Goal: Transaction & Acquisition: Book appointment/travel/reservation

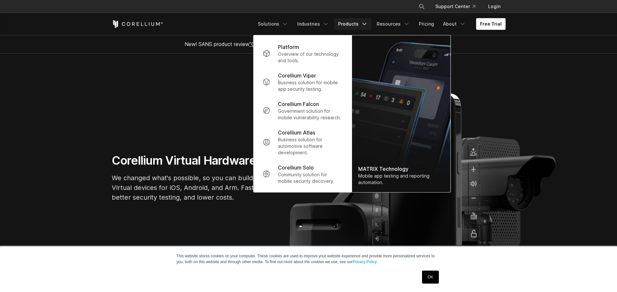
click at [167, 111] on section "Corellium Virtual Hardware We changed what's possible, so you can build what's …" at bounding box center [308, 180] width 617 height 254
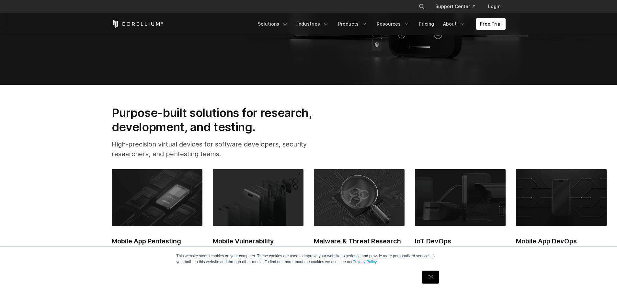
scroll to position [227, 0]
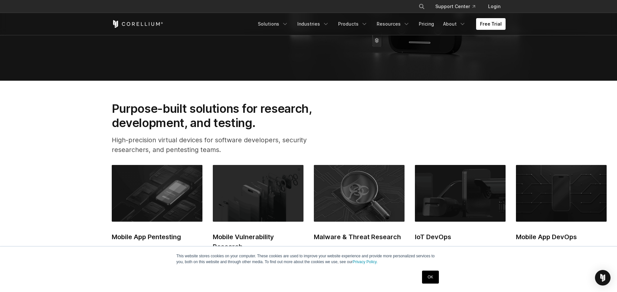
click at [428, 275] on link "OK" at bounding box center [430, 276] width 17 height 13
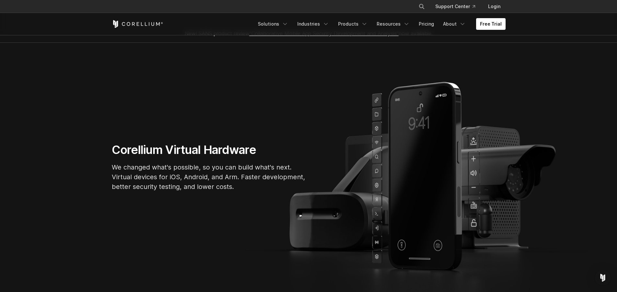
scroll to position [0, 0]
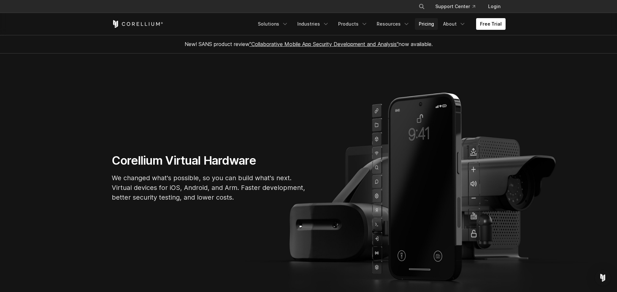
click at [423, 26] on link "Pricing" at bounding box center [426, 24] width 23 height 12
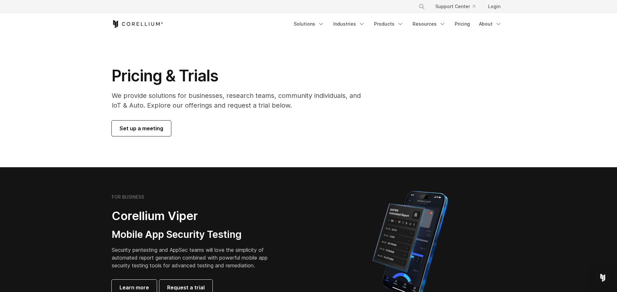
click at [151, 129] on span "Set up a meeting" at bounding box center [141, 128] width 44 height 8
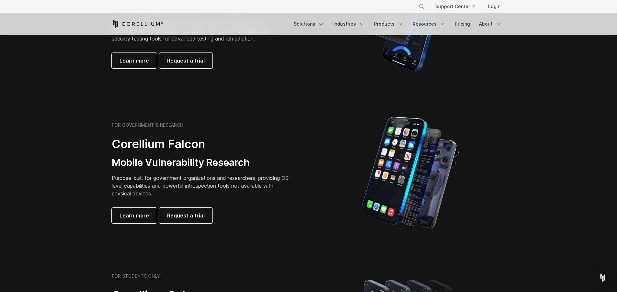
scroll to position [421, 0]
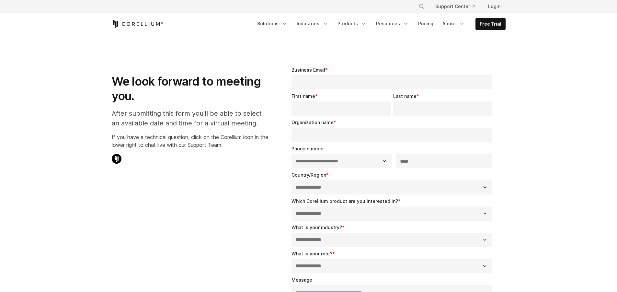
select select "**"
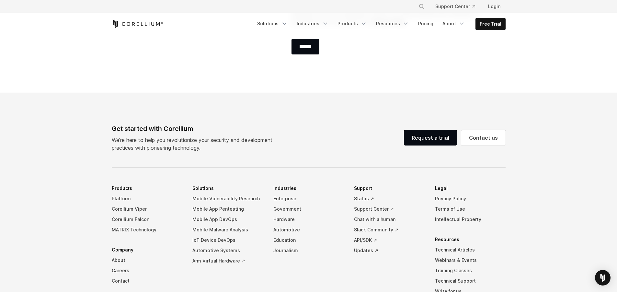
scroll to position [408, 0]
